Goal: Find contact information: Find contact information

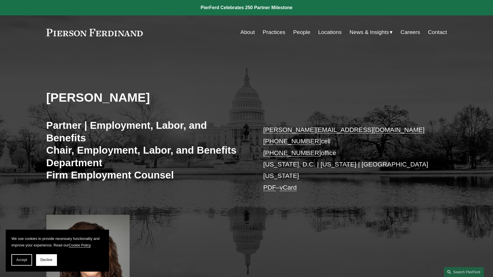
click at [288, 184] on link "vCard" at bounding box center [287, 187] width 17 height 7
